Goal: Task Accomplishment & Management: Manage account settings

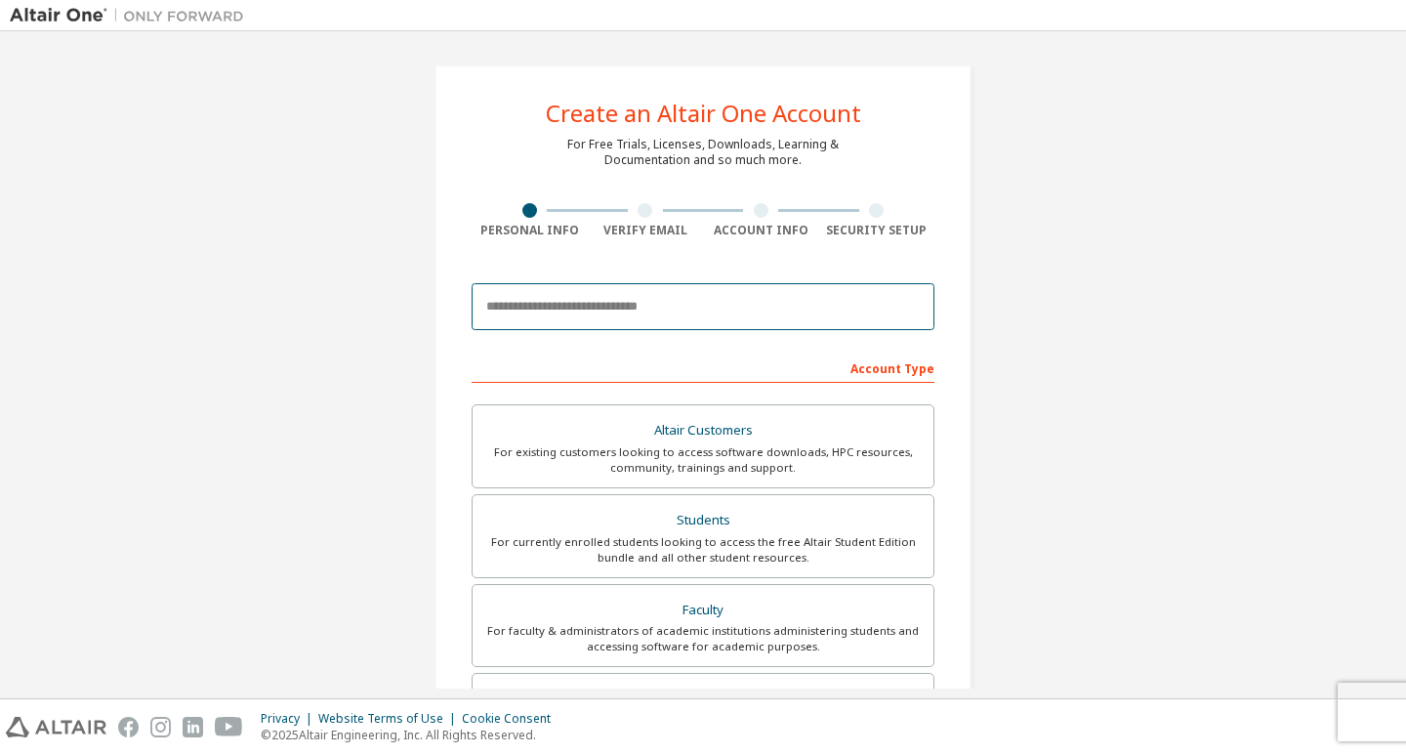
click at [733, 307] on input "email" at bounding box center [703, 306] width 463 height 47
type input "**********"
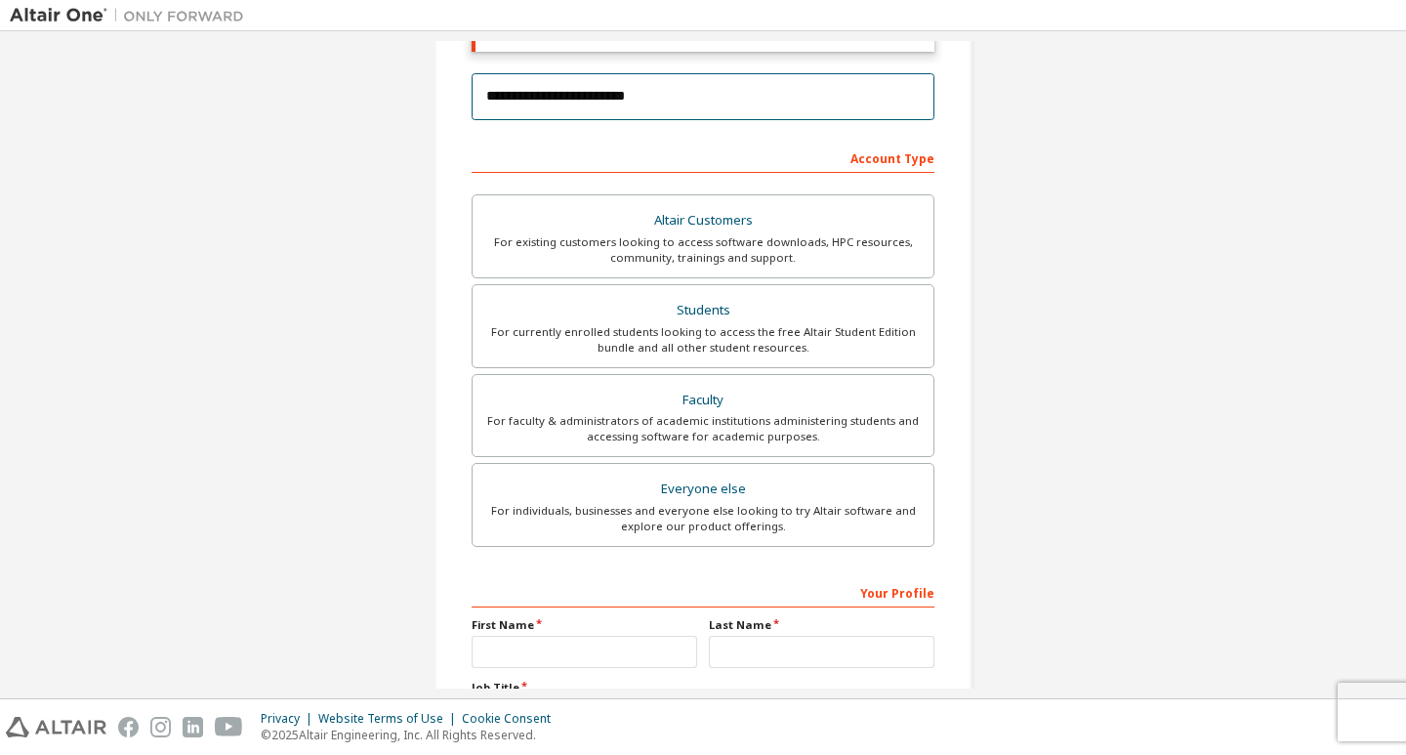
scroll to position [254, 0]
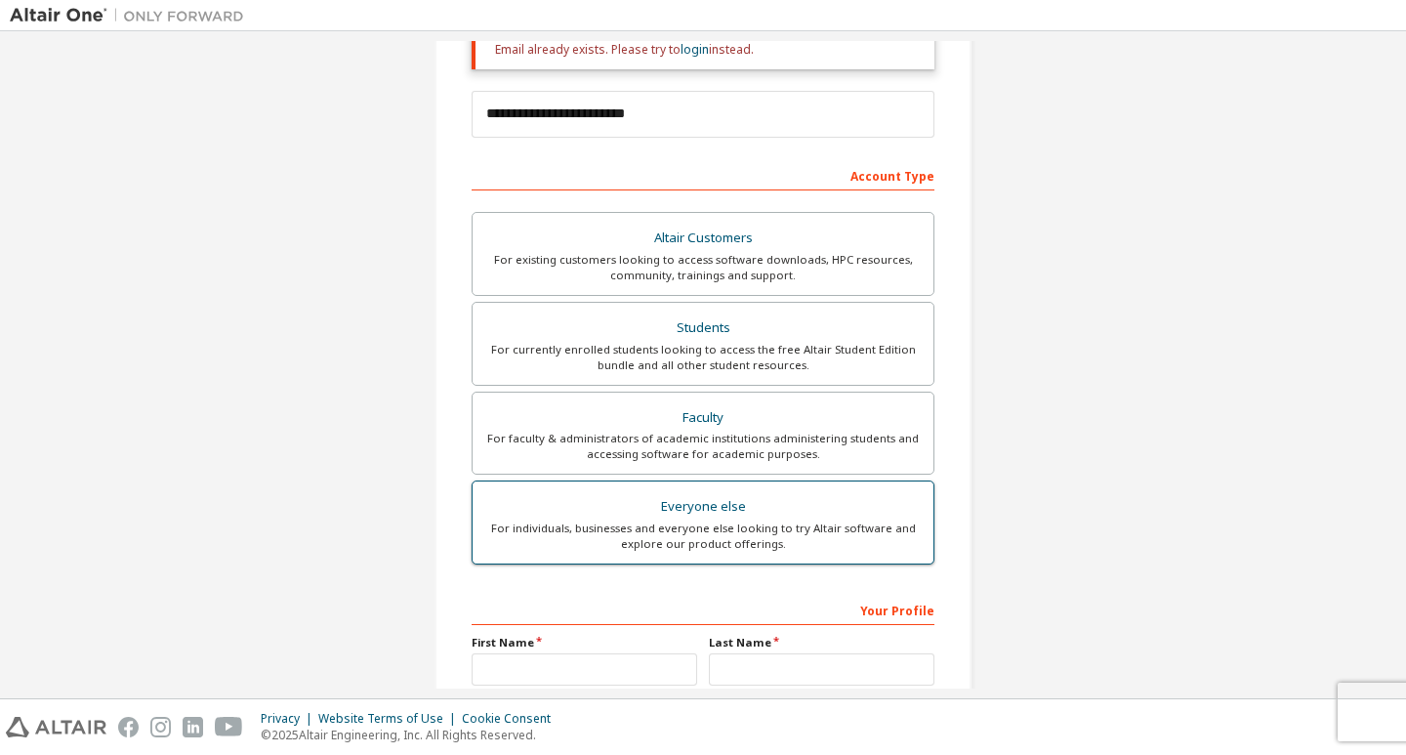
click at [795, 509] on div "Everyone else" at bounding box center [702, 506] width 437 height 27
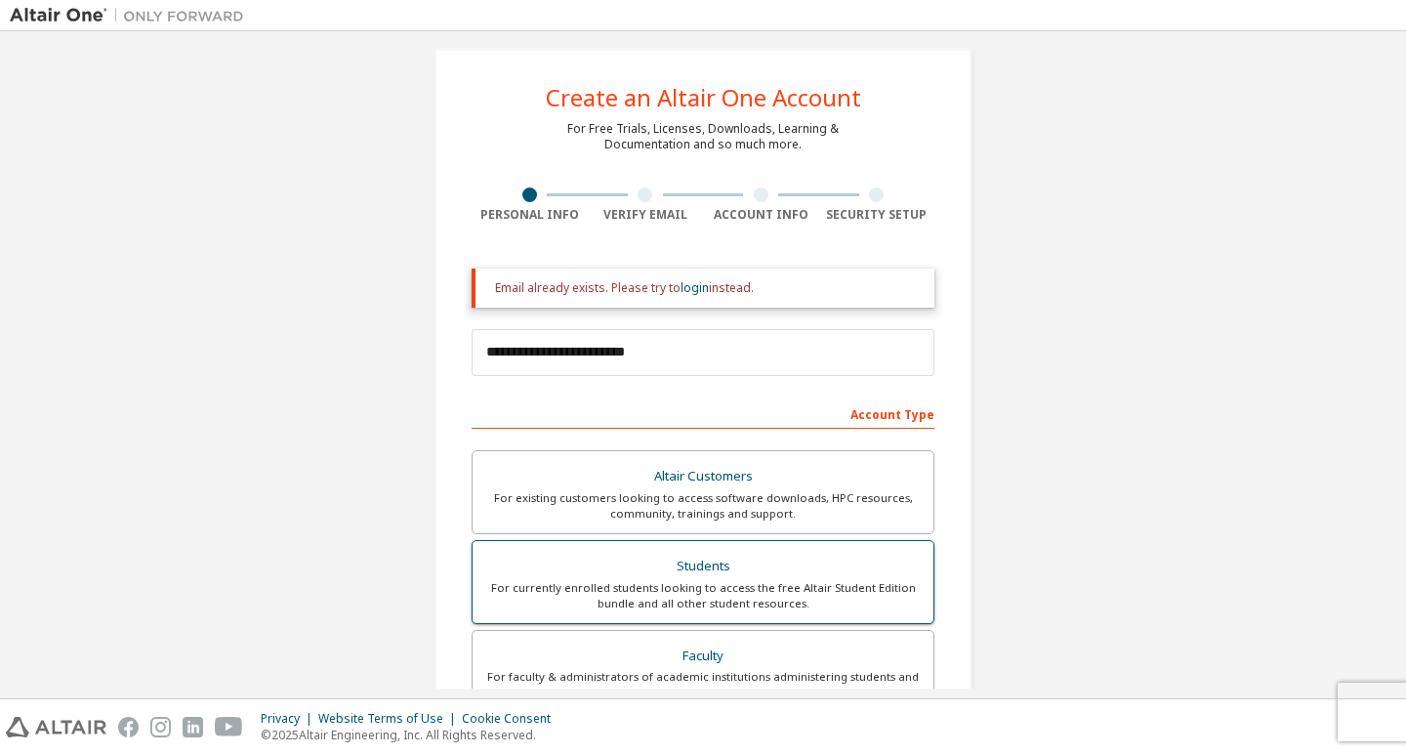
scroll to position [0, 0]
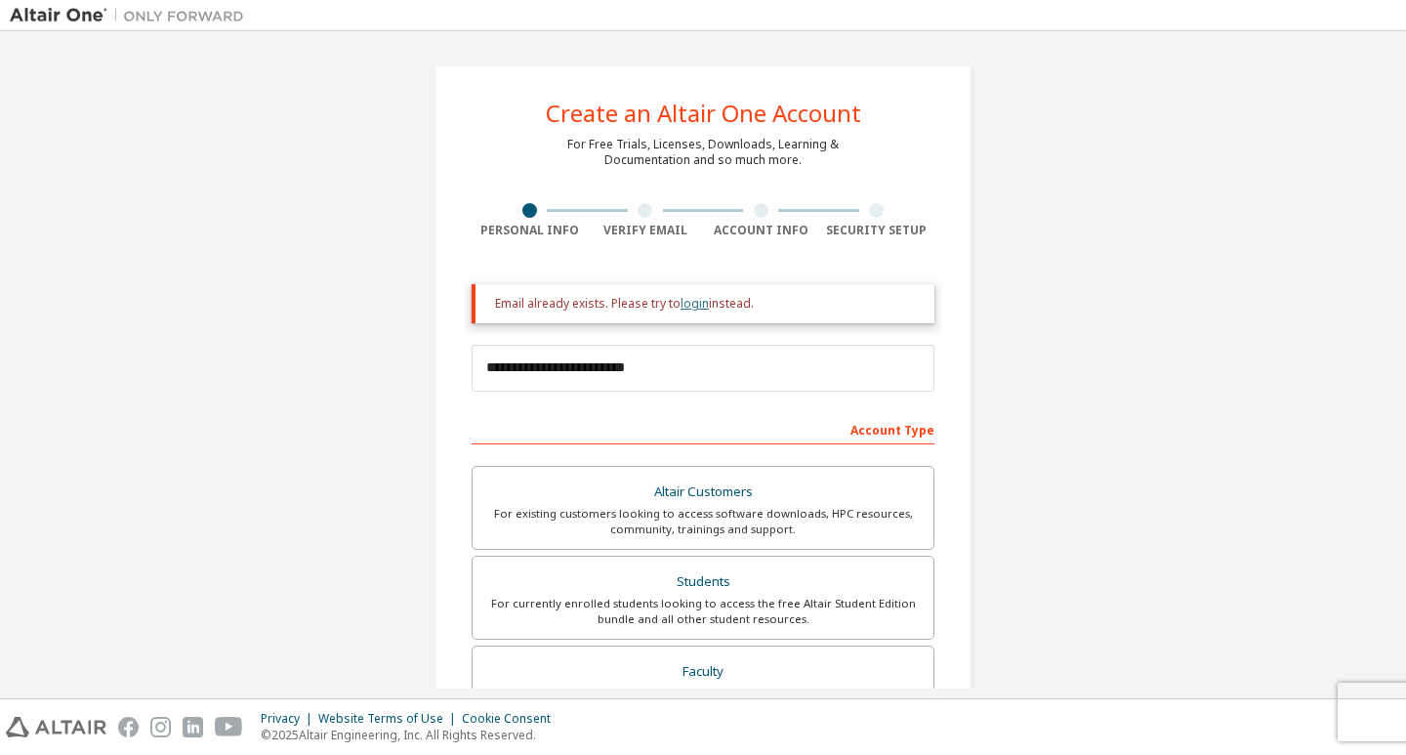
click at [694, 303] on link "login" at bounding box center [695, 303] width 28 height 17
click at [693, 303] on link "login" at bounding box center [695, 303] width 28 height 17
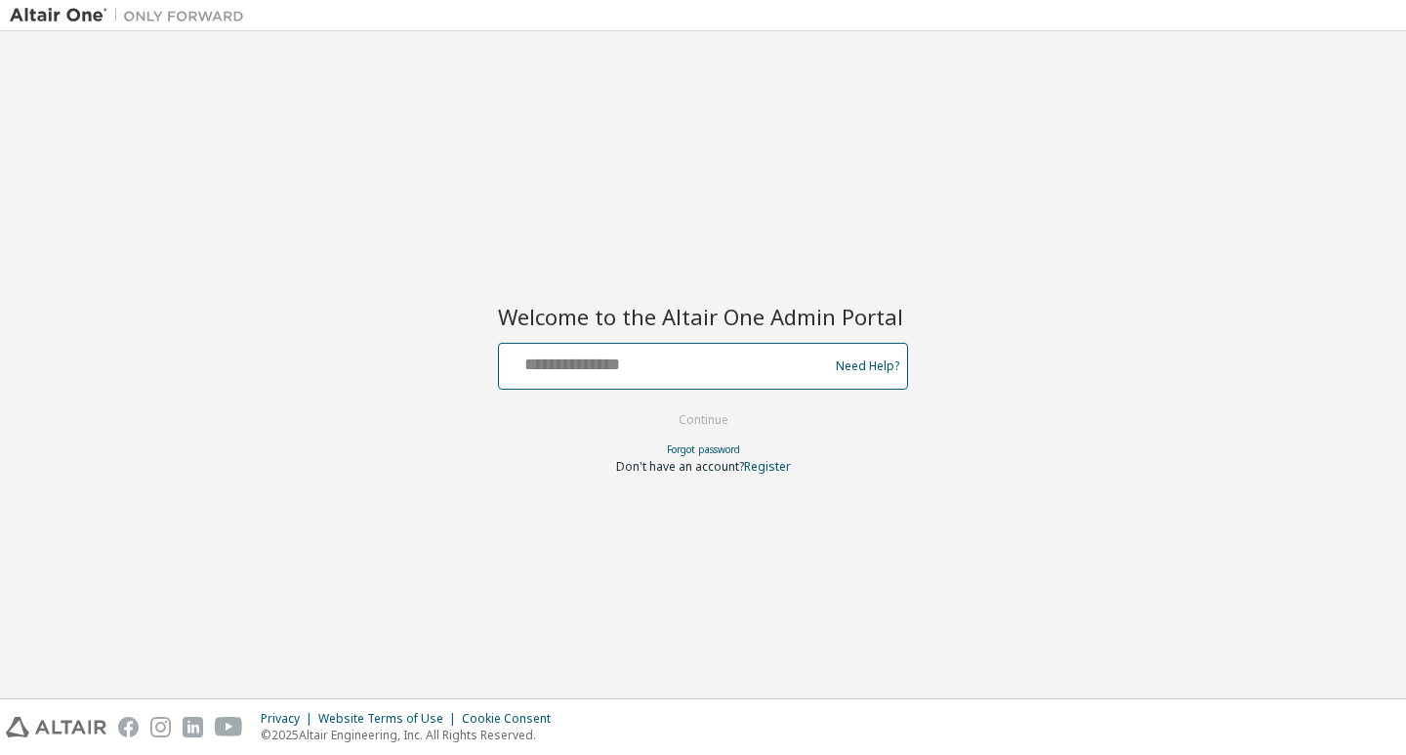
click at [576, 358] on input "text" at bounding box center [666, 362] width 319 height 28
type input "**********"
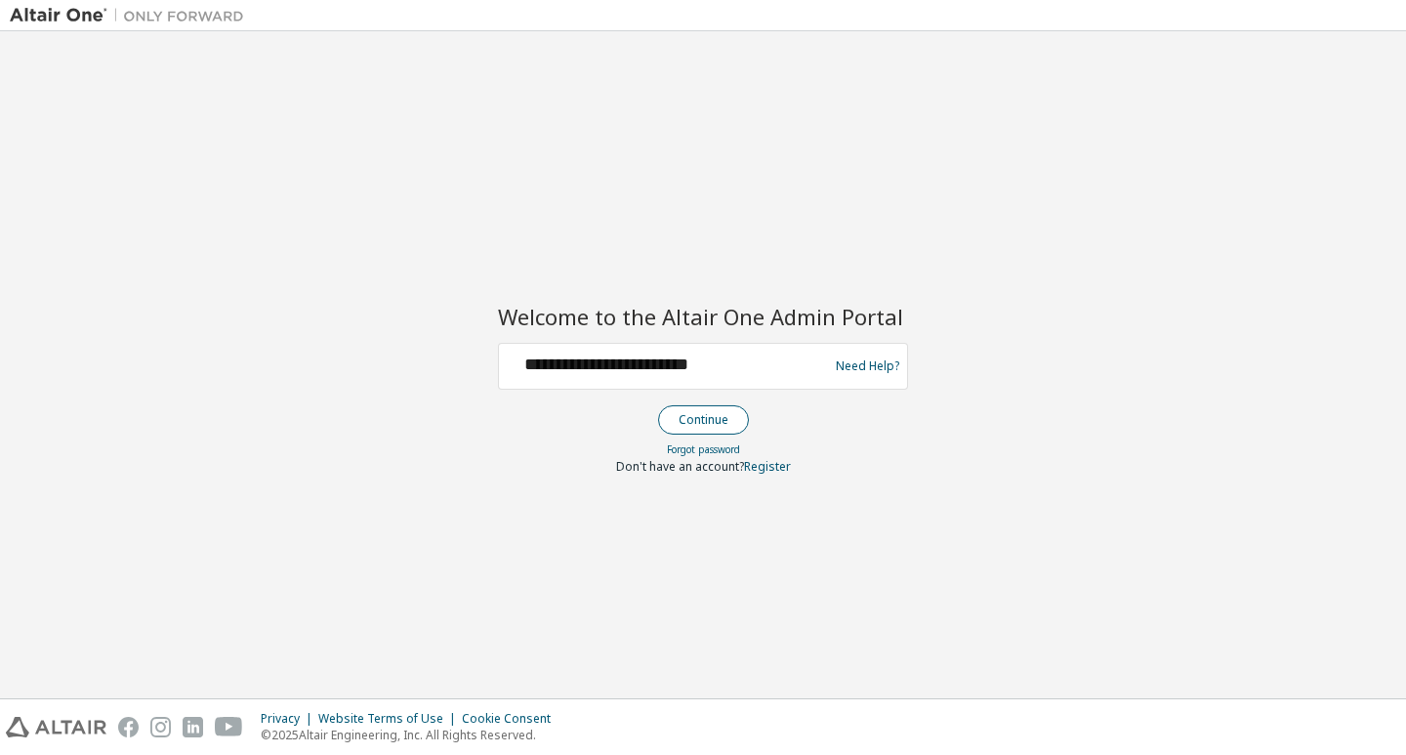
click at [707, 411] on button "Continue" at bounding box center [703, 419] width 91 height 29
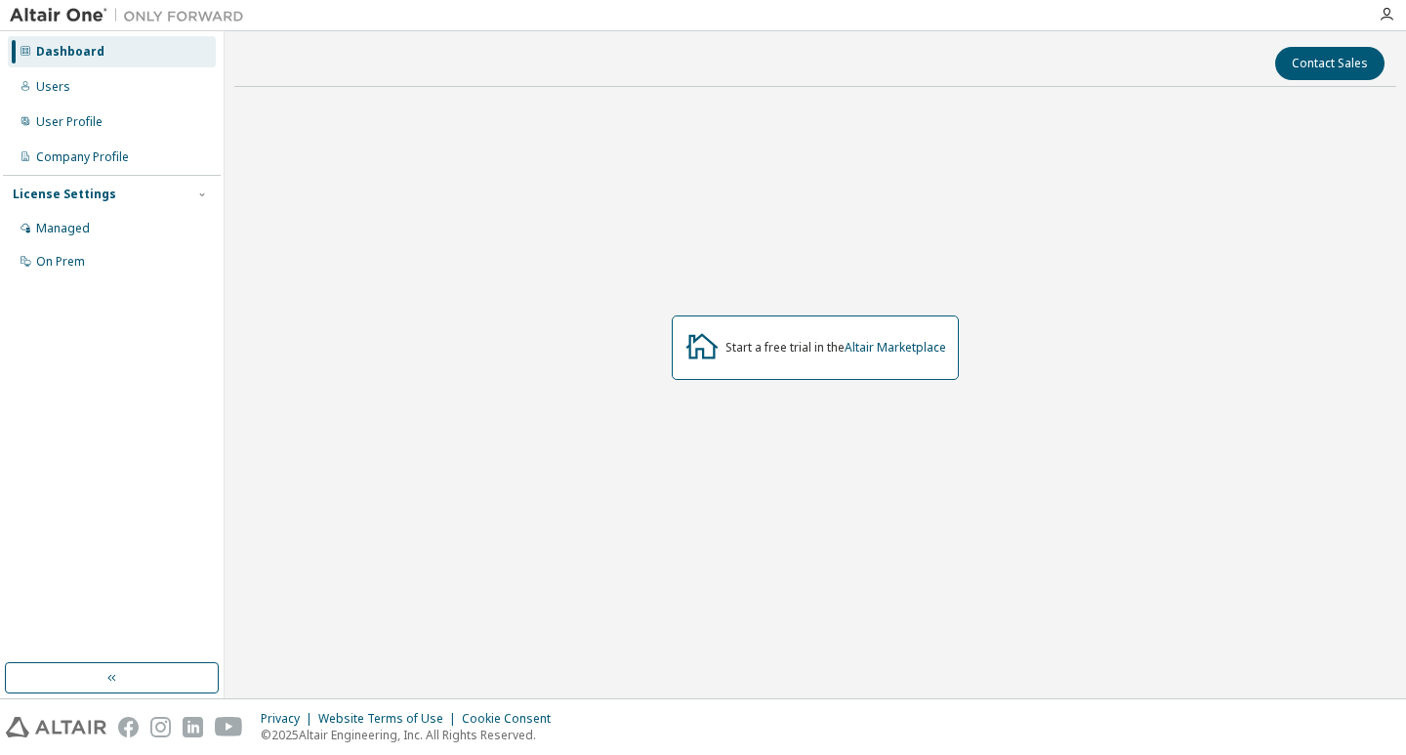
click at [175, 56] on div "Dashboard" at bounding box center [112, 51] width 208 height 31
click at [72, 109] on div "User Profile" at bounding box center [112, 121] width 208 height 31
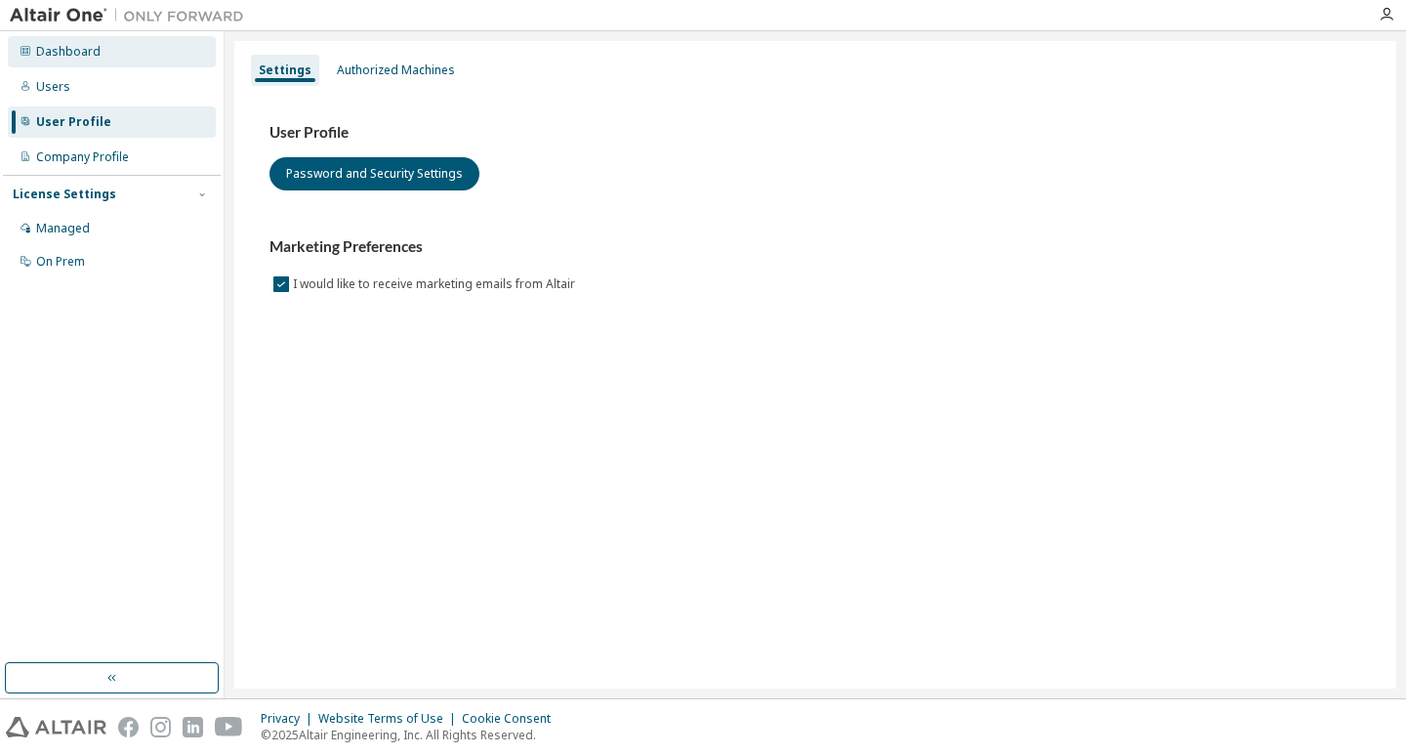
drag, startPoint x: 108, startPoint y: 87, endPoint x: 93, endPoint y: 50, distance: 40.3
click at [93, 50] on div "Dashboard" at bounding box center [68, 52] width 64 height 16
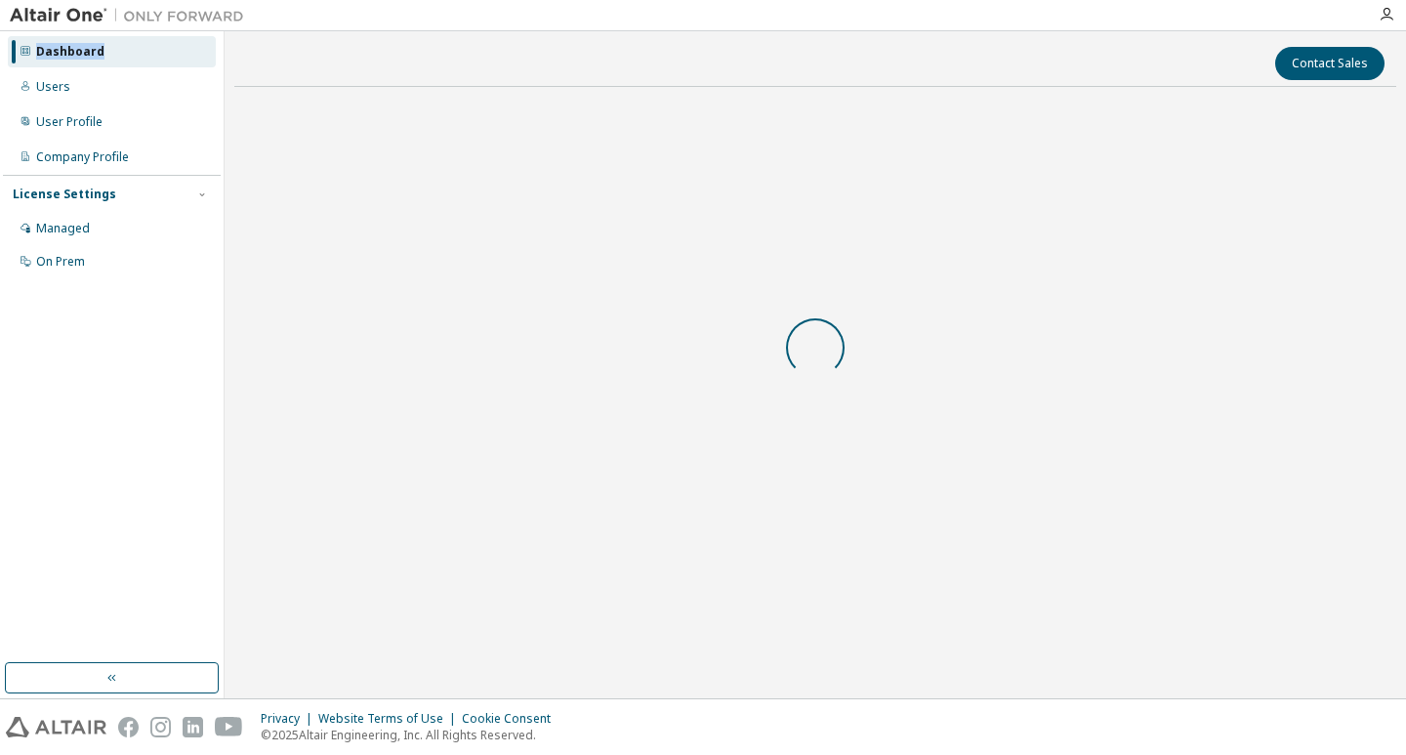
click at [93, 50] on div "Dashboard" at bounding box center [70, 52] width 68 height 16
click at [91, 59] on div "Dashboard" at bounding box center [70, 52] width 68 height 16
click at [136, 56] on div "Dashboard" at bounding box center [112, 51] width 208 height 31
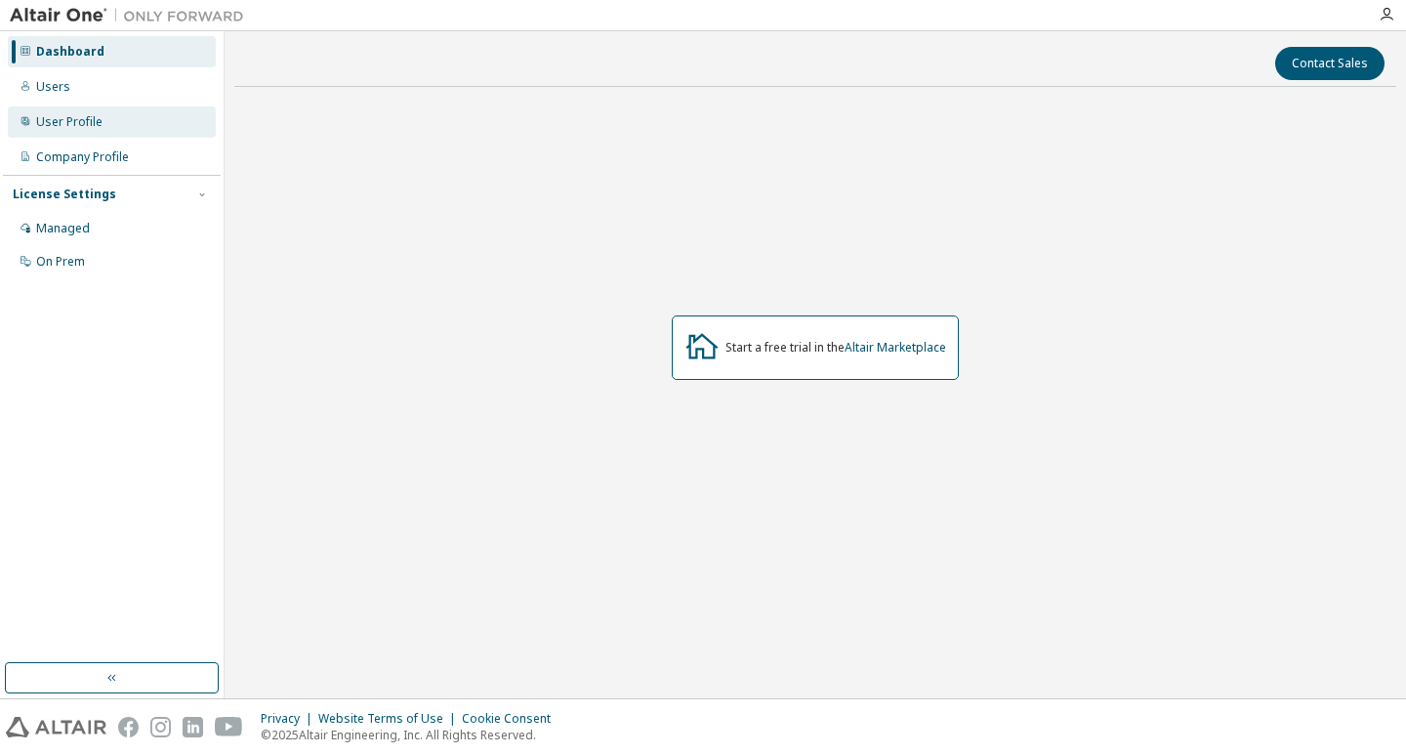
click at [149, 133] on div "User Profile" at bounding box center [112, 121] width 208 height 31
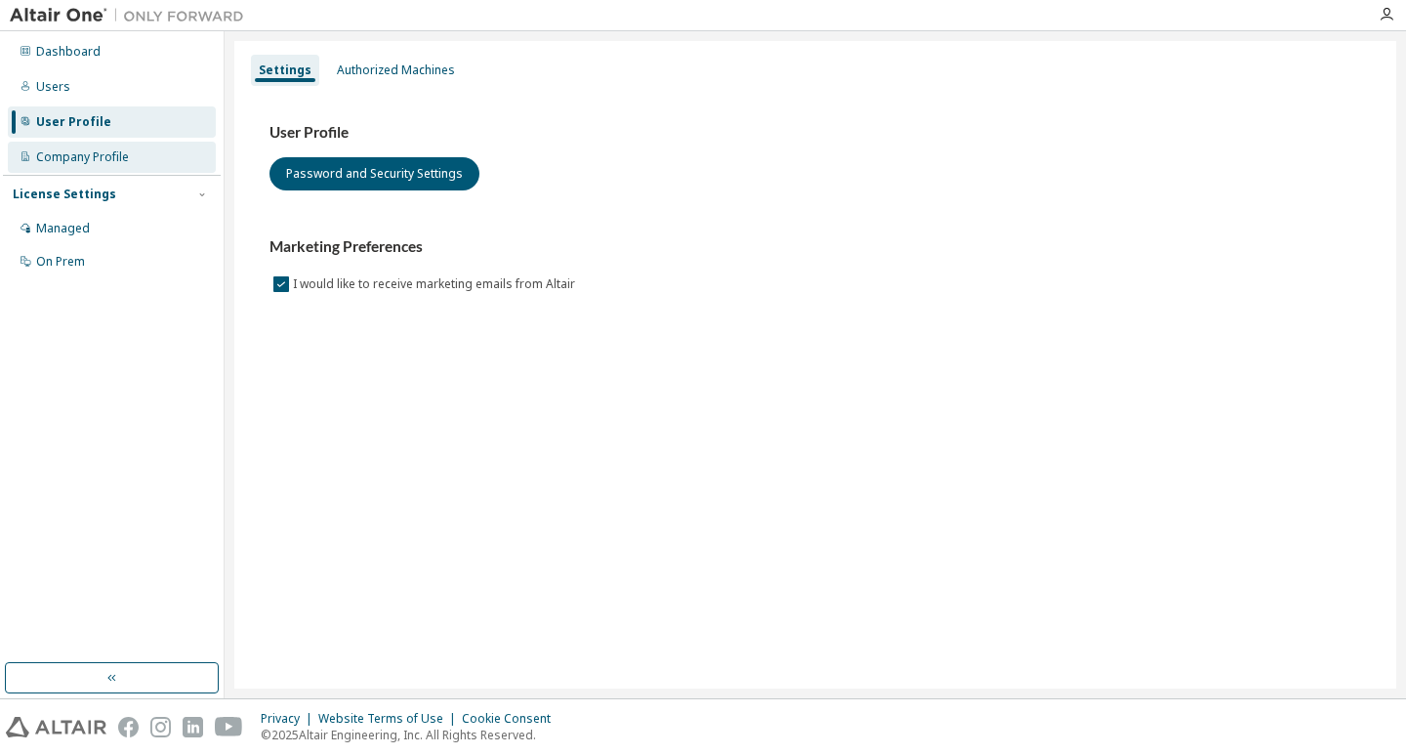
click at [165, 162] on div "Company Profile" at bounding box center [112, 157] width 208 height 31
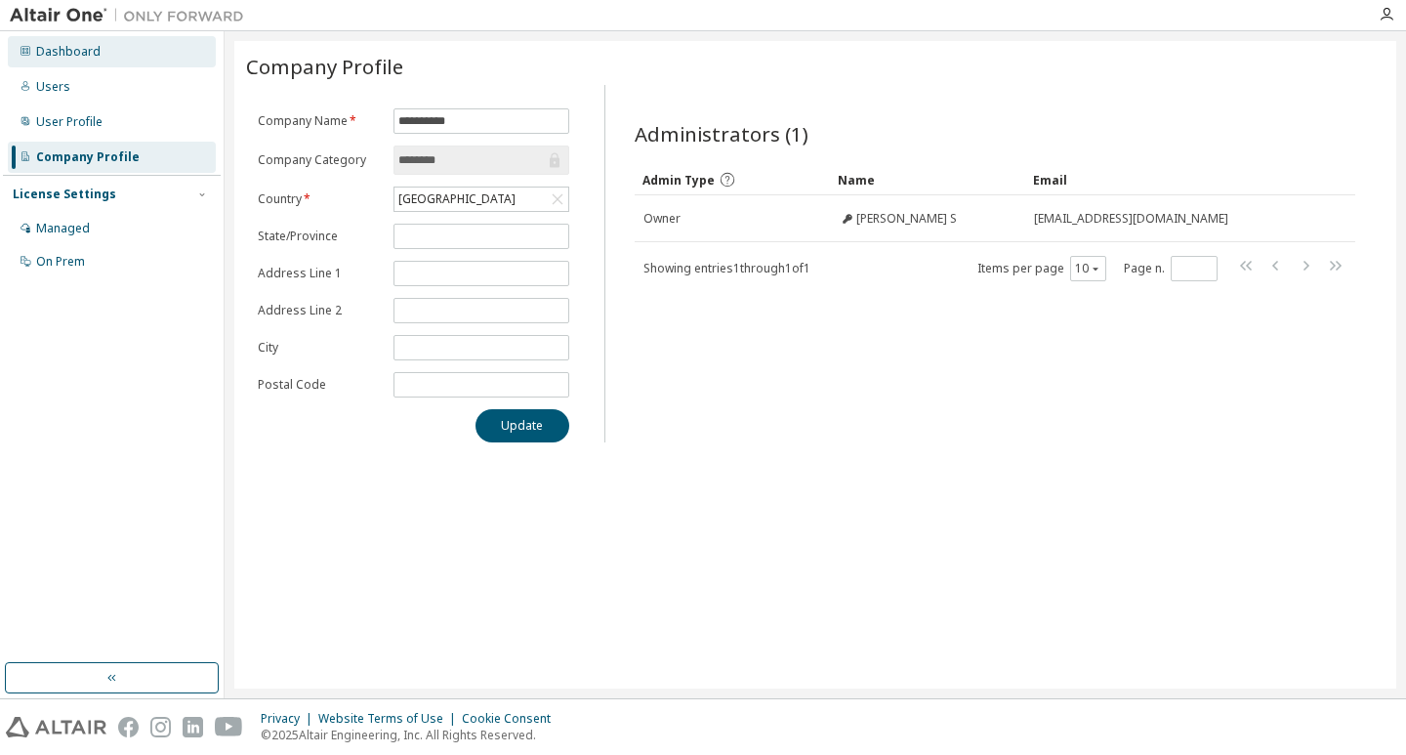
click at [108, 47] on div "Dashboard" at bounding box center [112, 51] width 208 height 31
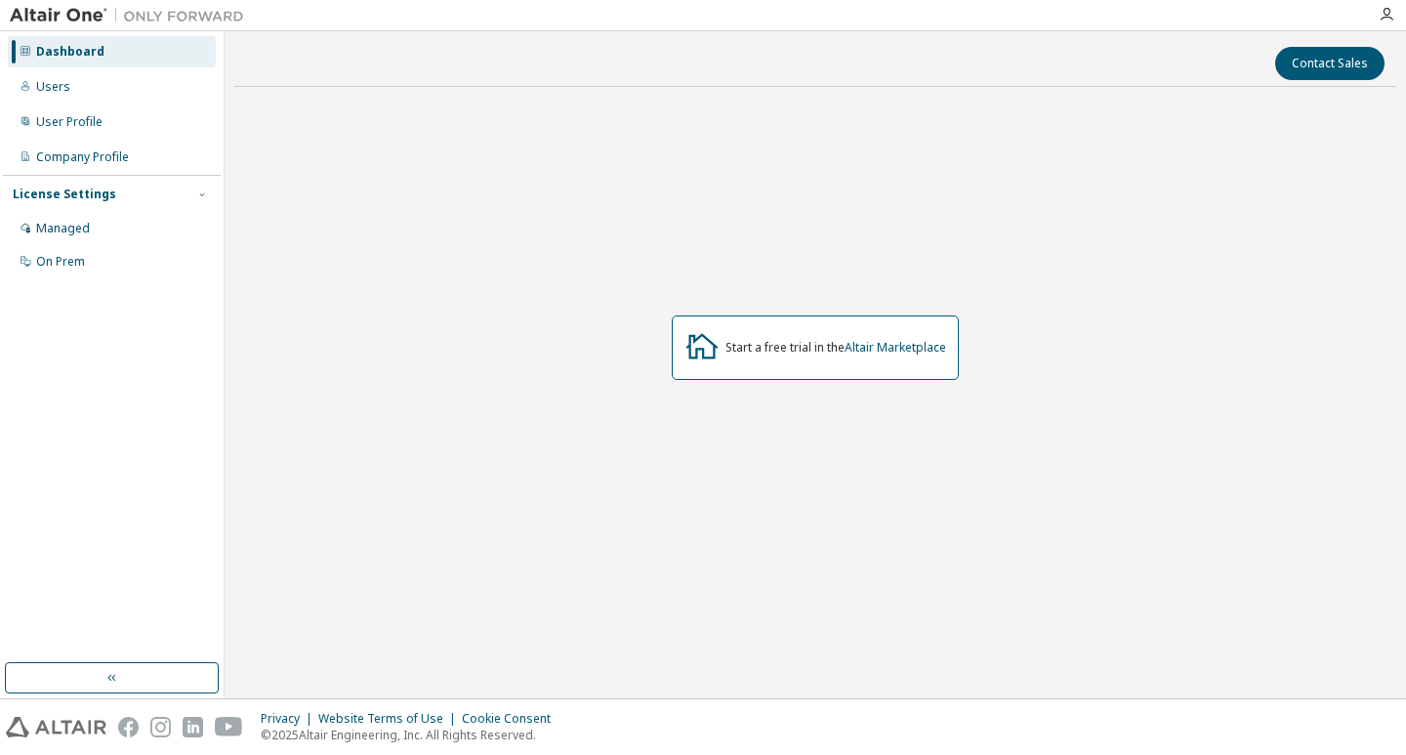
click at [99, 49] on div "Dashboard" at bounding box center [70, 52] width 68 height 16
click at [1395, 8] on div at bounding box center [1386, 15] width 39 height 16
click at [1379, 13] on icon "button" at bounding box center [1387, 15] width 16 height 16
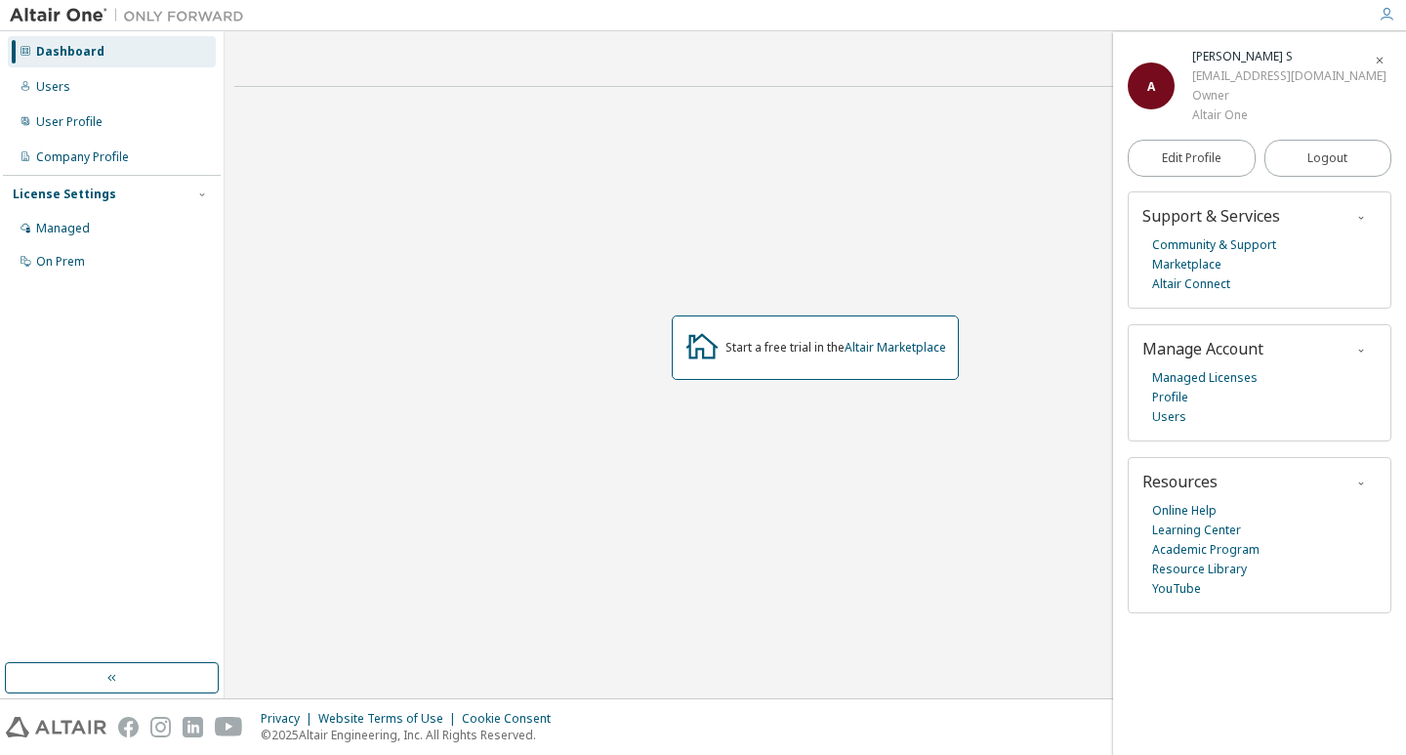
click at [1174, 76] on div "A" at bounding box center [1151, 85] width 47 height 47
click at [1253, 70] on div "antoshereena12@gmail.com" at bounding box center [1289, 76] width 194 height 20
click at [1188, 91] on div "A Anto Shereena S antoshereena12@gmail.com Owner Altair One" at bounding box center [1260, 86] width 264 height 78
click at [1186, 101] on div "A Anto Shereena S antoshereena12@gmail.com Owner Altair One" at bounding box center [1260, 86] width 264 height 78
click at [108, 125] on div "User Profile" at bounding box center [112, 121] width 208 height 31
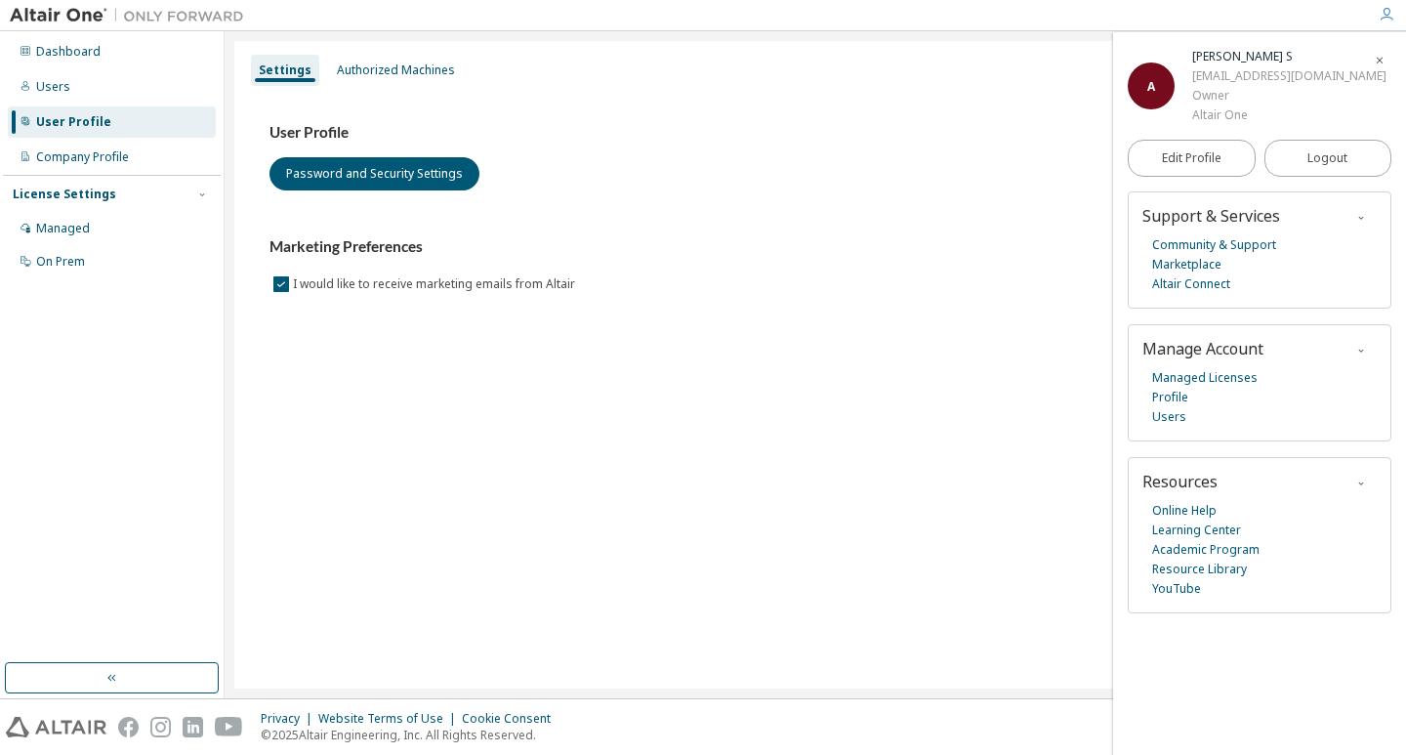
click at [109, 125] on div "User Profile" at bounding box center [112, 121] width 208 height 31
click at [126, 158] on div "Company Profile" at bounding box center [82, 157] width 93 height 16
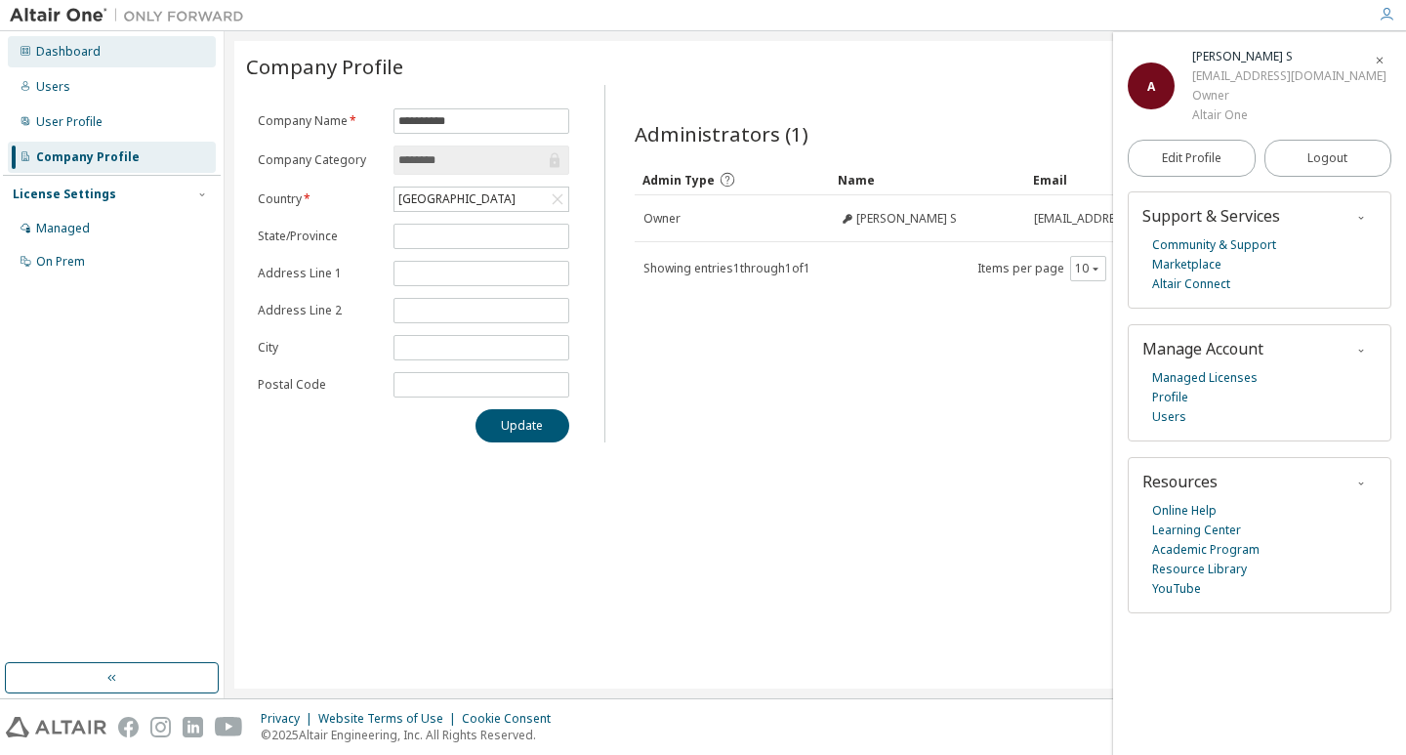
click at [187, 45] on div "Dashboard" at bounding box center [112, 51] width 208 height 31
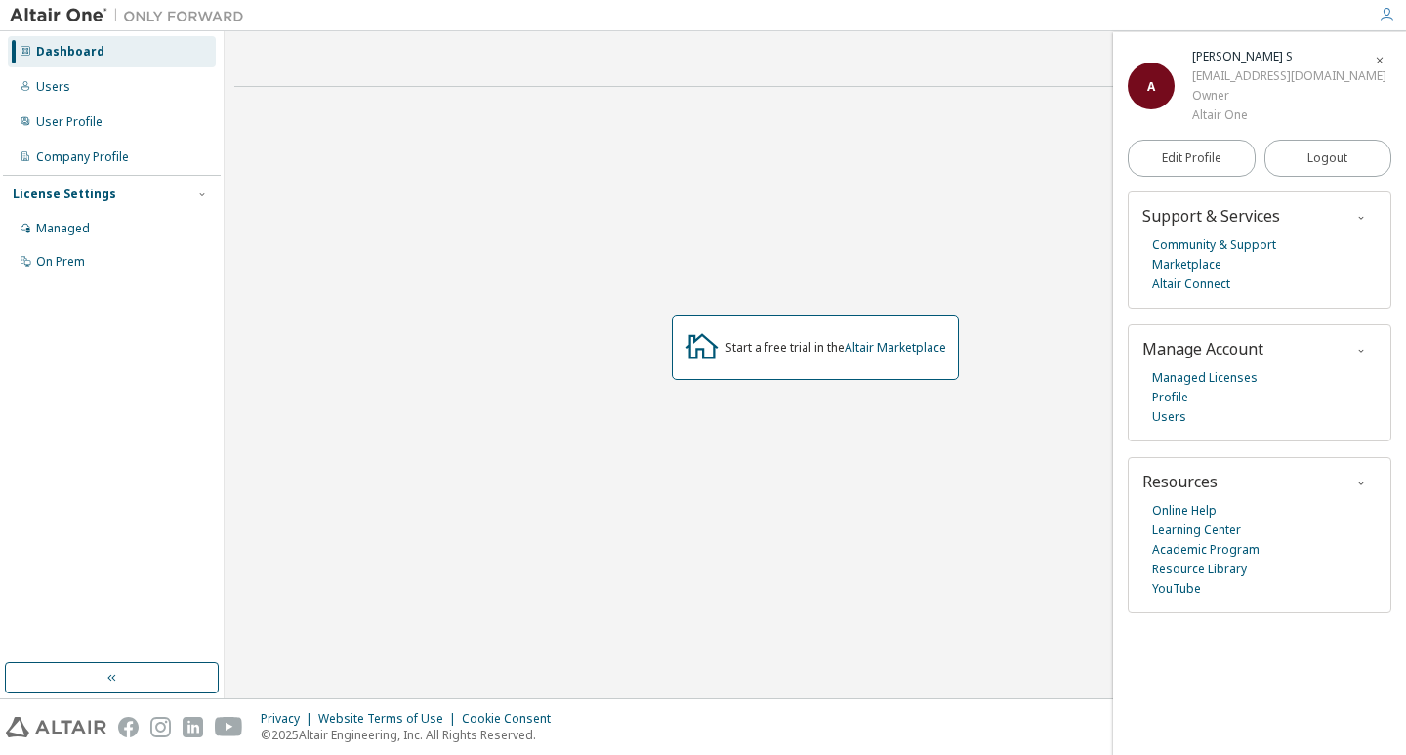
click at [178, 45] on div "Dashboard" at bounding box center [112, 51] width 208 height 31
click at [138, 86] on div "Users" at bounding box center [112, 86] width 208 height 31
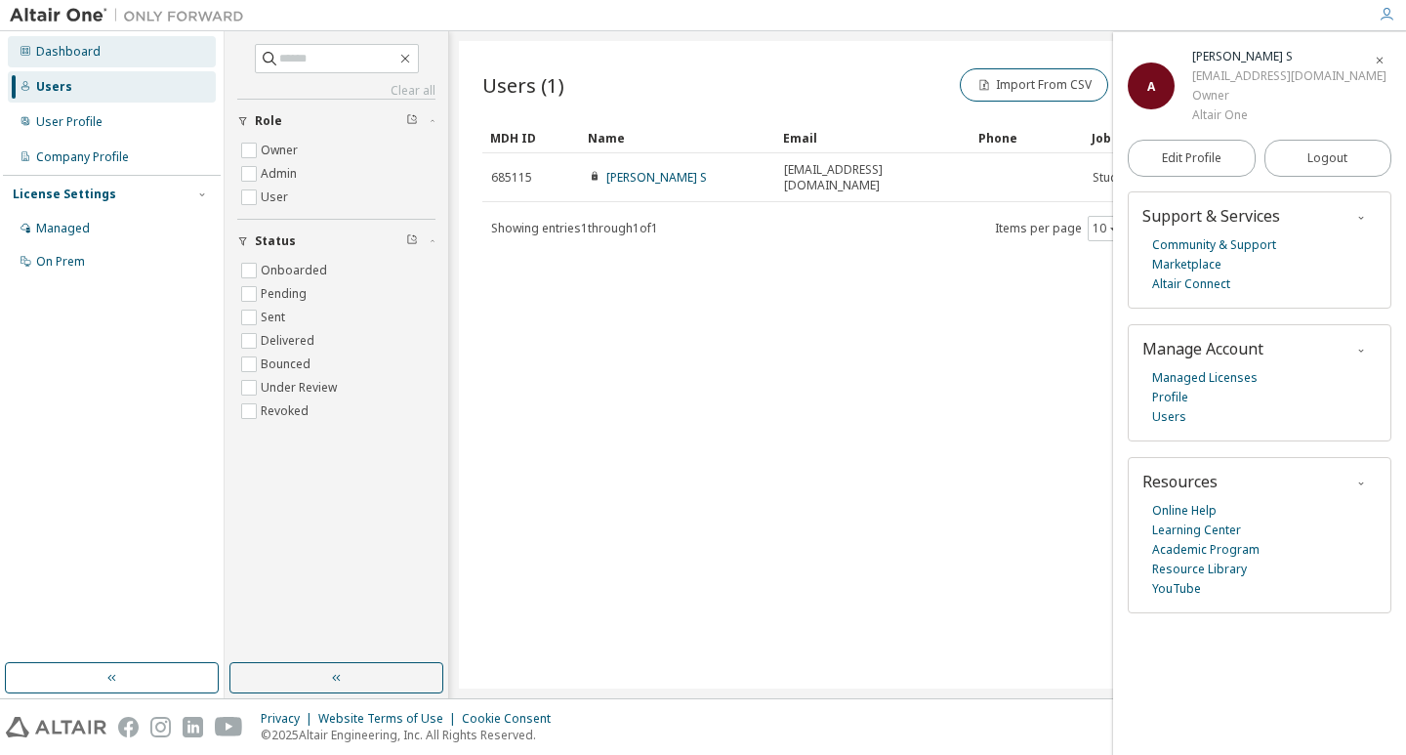
click at [183, 62] on div "Dashboard" at bounding box center [112, 51] width 208 height 31
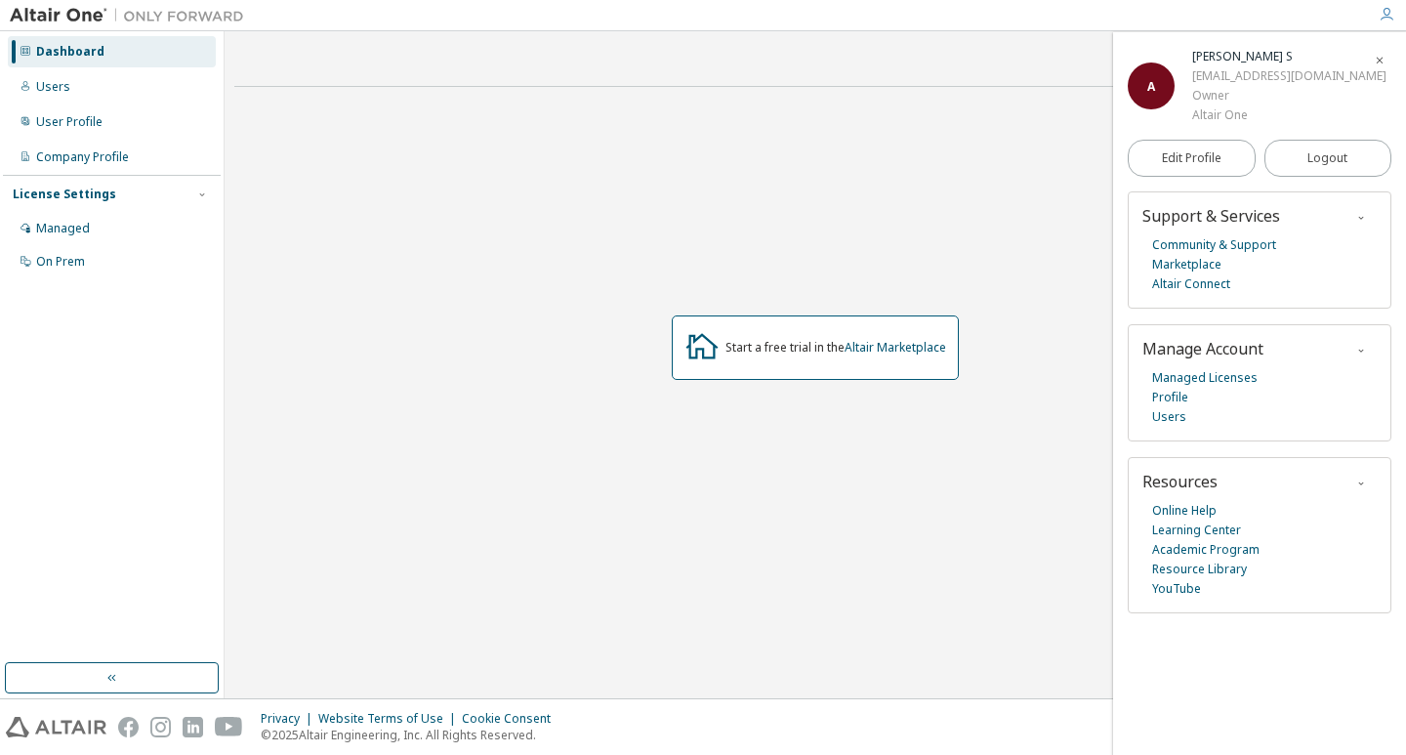
click at [1381, 58] on icon "button" at bounding box center [1380, 61] width 12 height 12
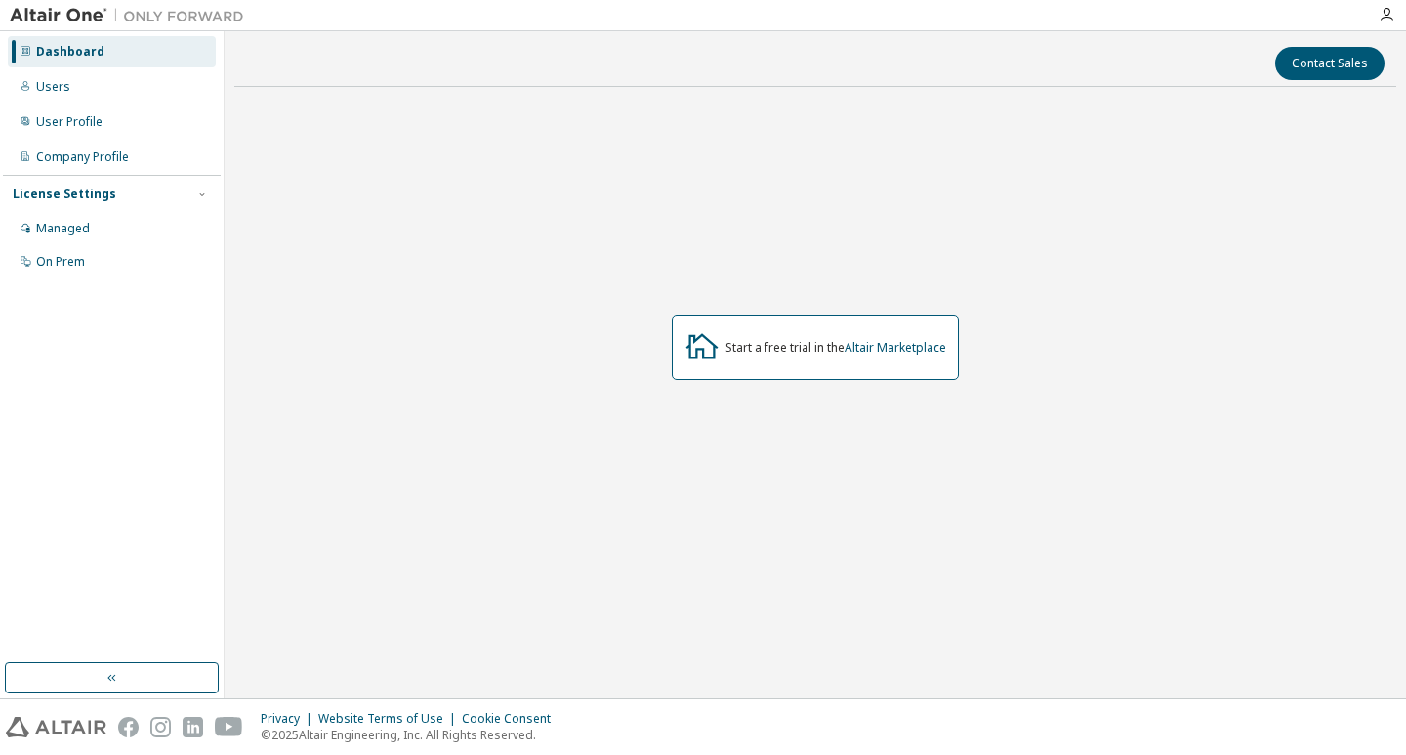
click at [130, 55] on div "Dashboard" at bounding box center [112, 51] width 208 height 31
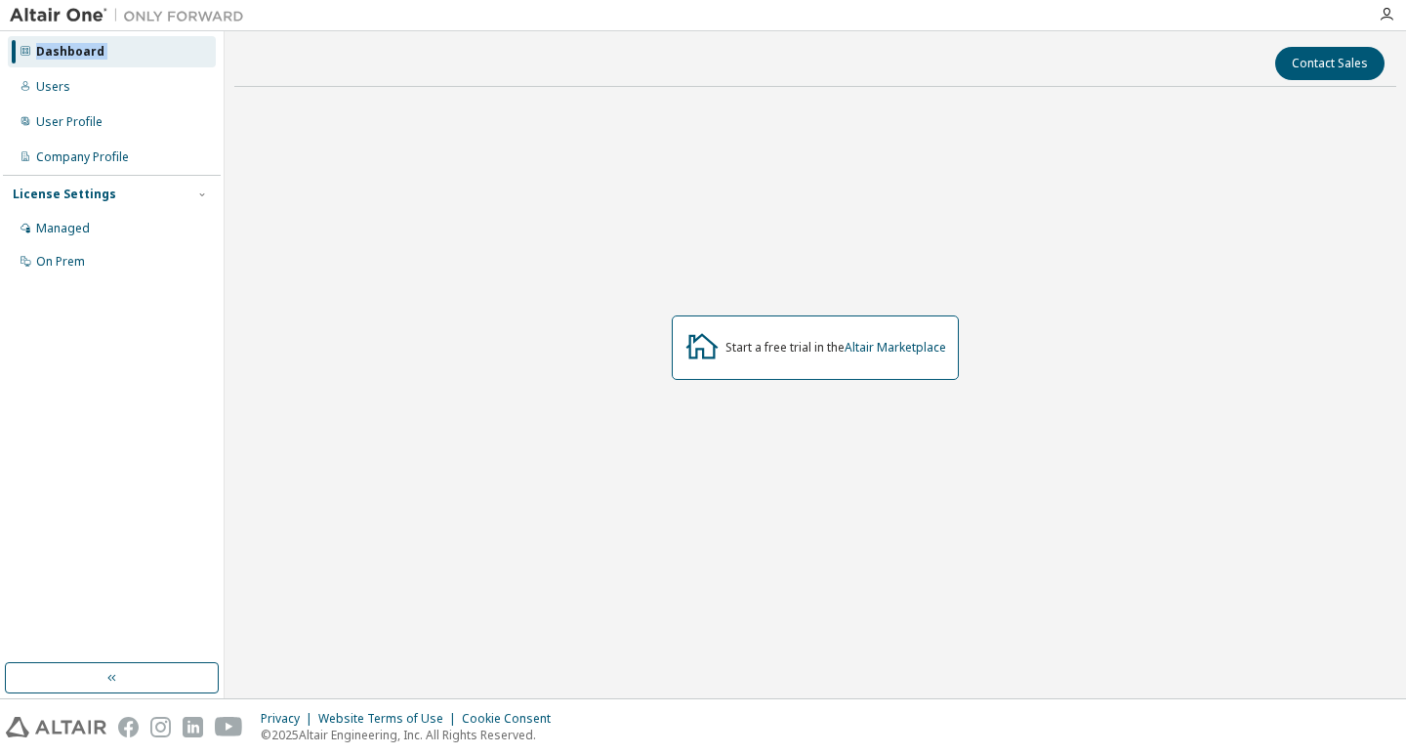
click at [130, 55] on div "Dashboard" at bounding box center [112, 51] width 208 height 31
click at [130, 54] on div "Dashboard" at bounding box center [112, 51] width 208 height 31
click at [130, 53] on div "Dashboard" at bounding box center [112, 51] width 208 height 31
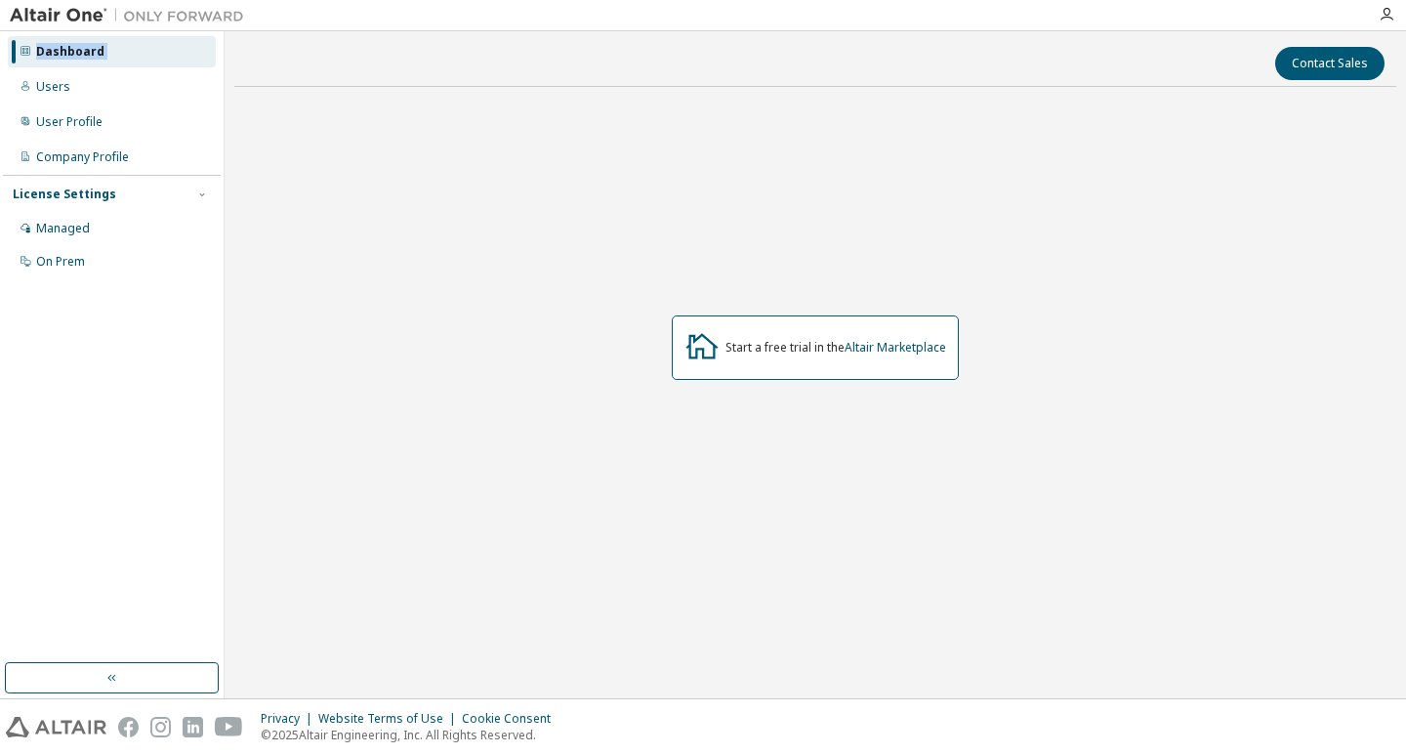
click at [133, 58] on div "Dashboard" at bounding box center [112, 51] width 208 height 31
click at [143, 128] on div "User Profile" at bounding box center [112, 121] width 208 height 31
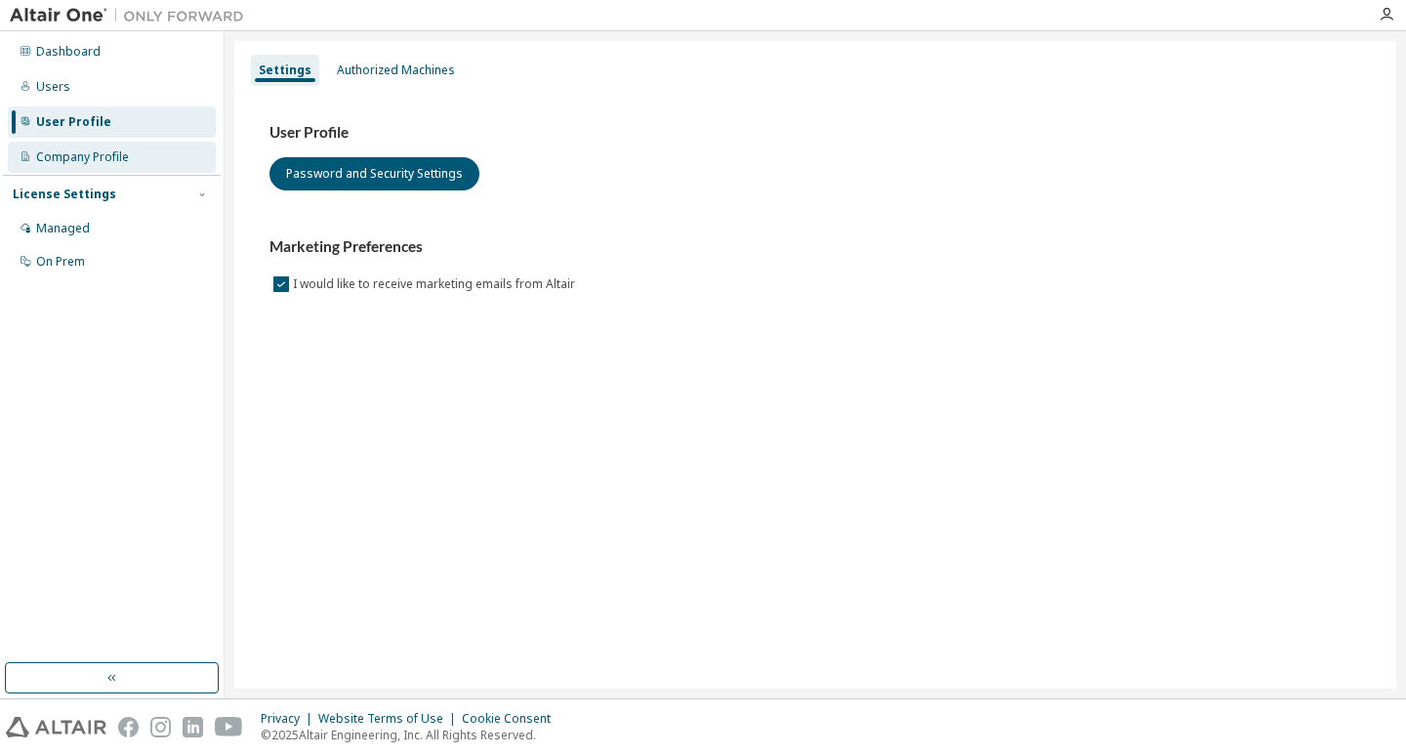
click at [131, 170] on div "Company Profile" at bounding box center [112, 157] width 208 height 31
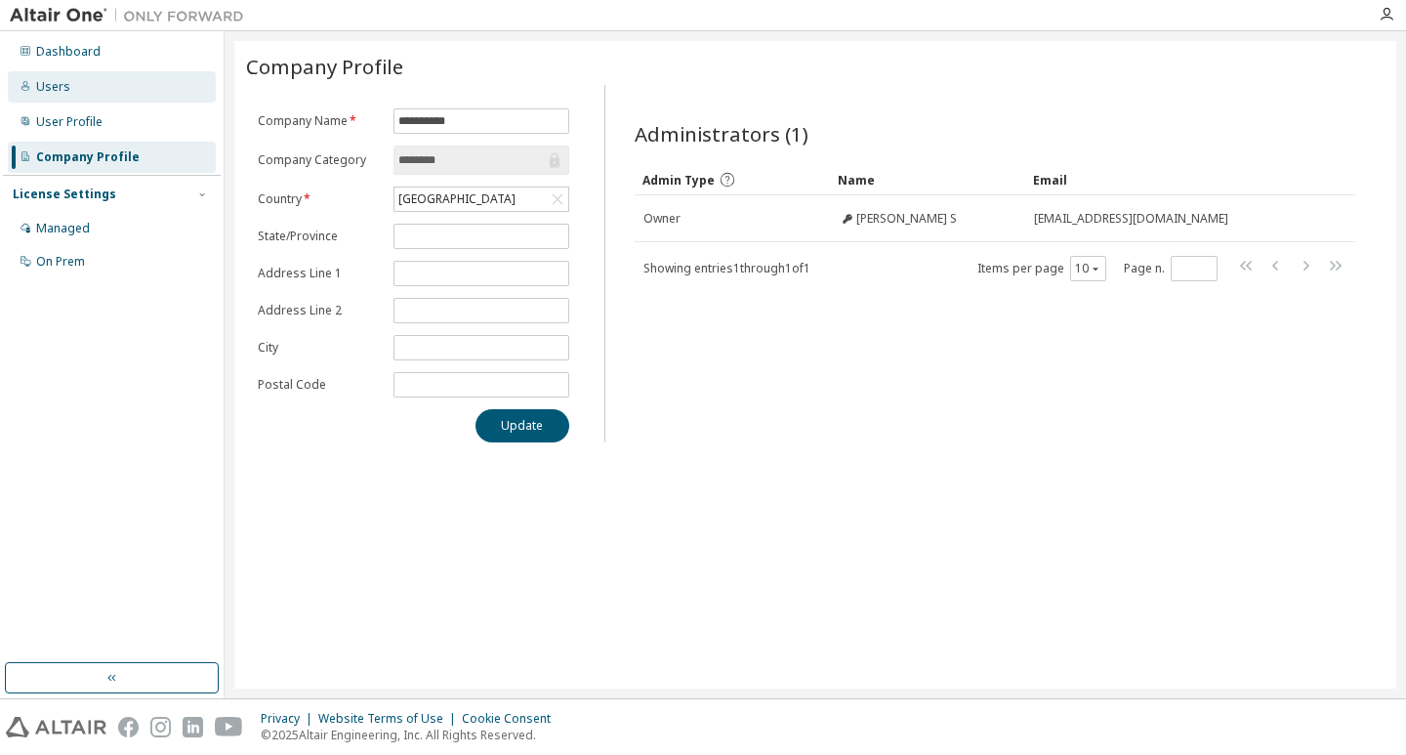
click at [92, 88] on div "Users" at bounding box center [112, 86] width 208 height 31
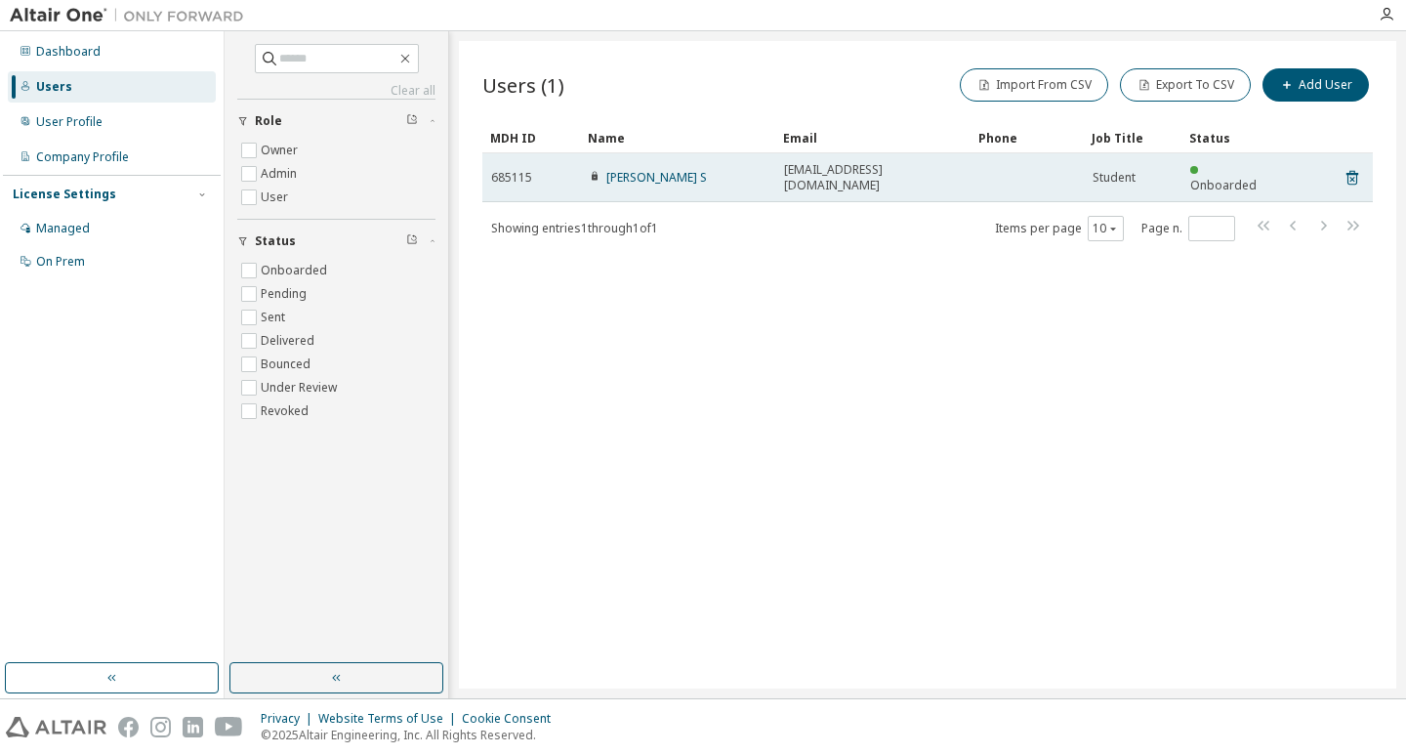
click at [1282, 179] on tr "685115 Anto Shereena S antoshereena12@gmail.com Student Onboarded" at bounding box center [927, 177] width 891 height 49
